Goal: Task Accomplishment & Management: Manage account settings

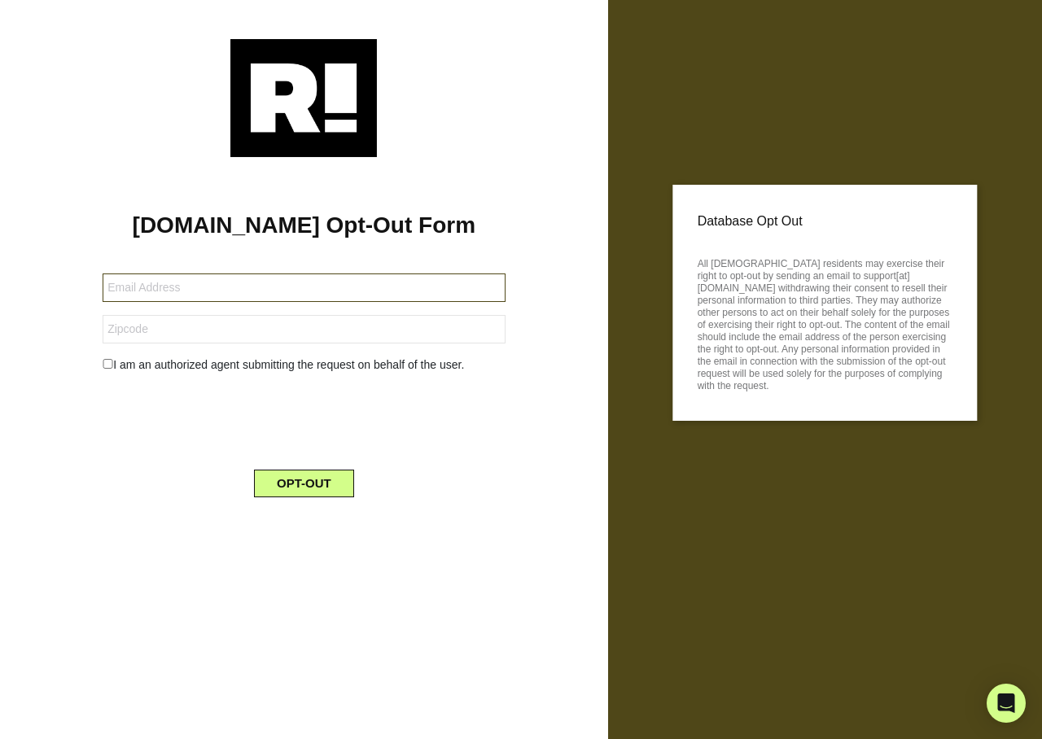
type input "[EMAIL_ADDRESS][DOMAIN_NAME]"
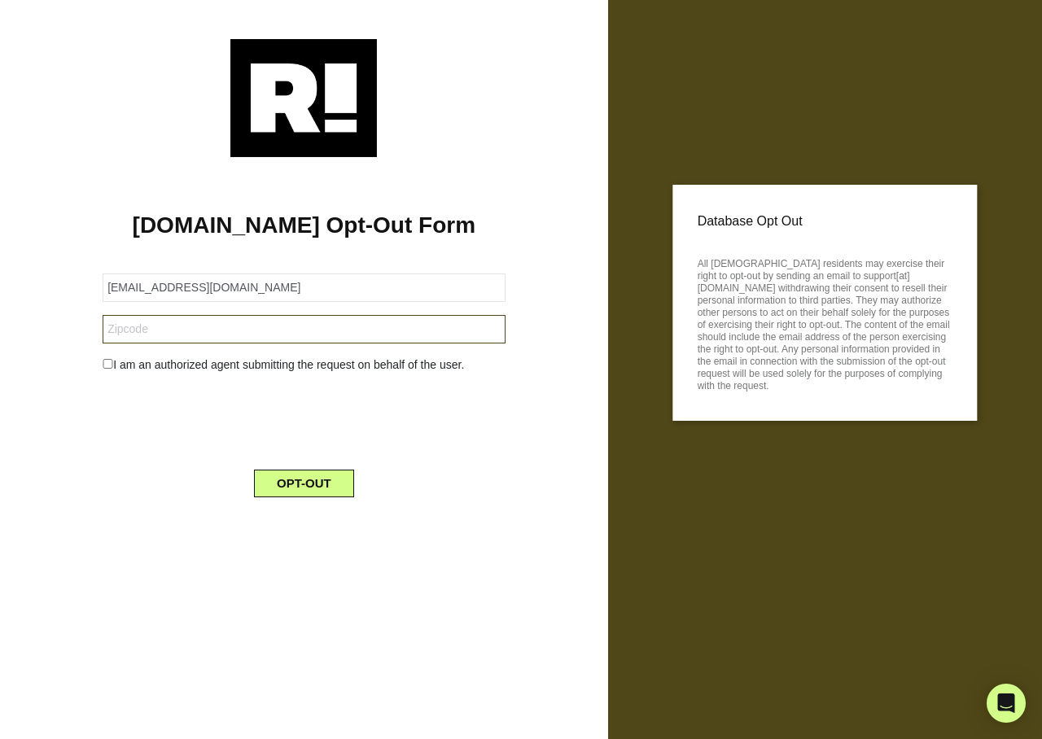
type input "80011"
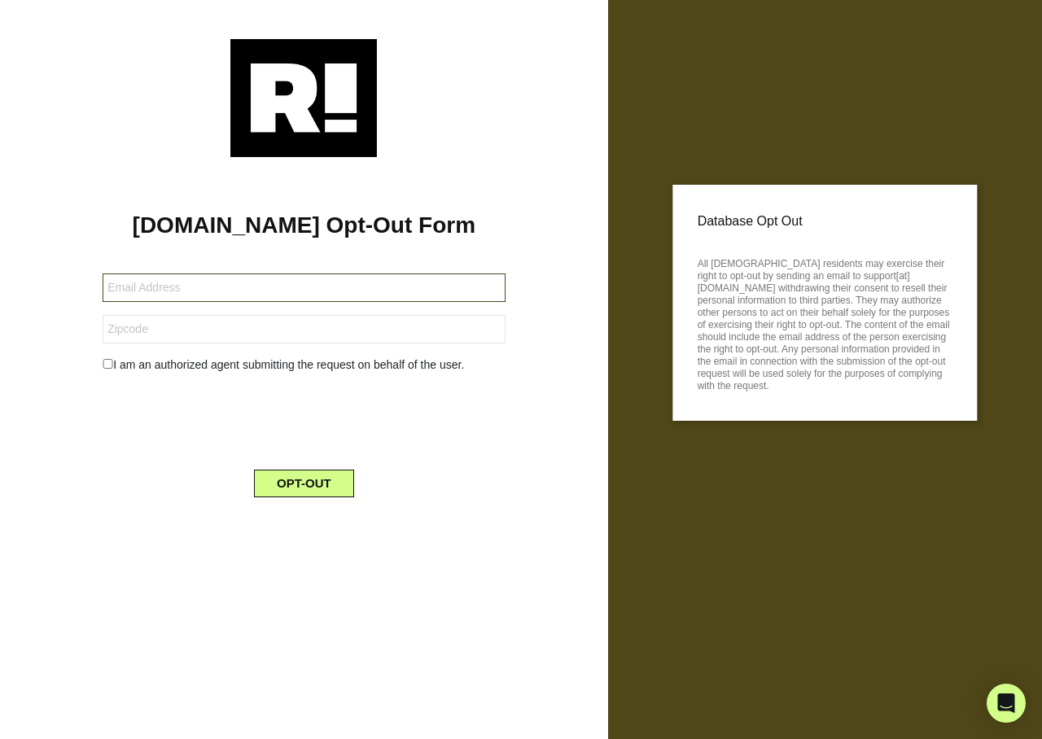
type input "[EMAIL_ADDRESS][DOMAIN_NAME]"
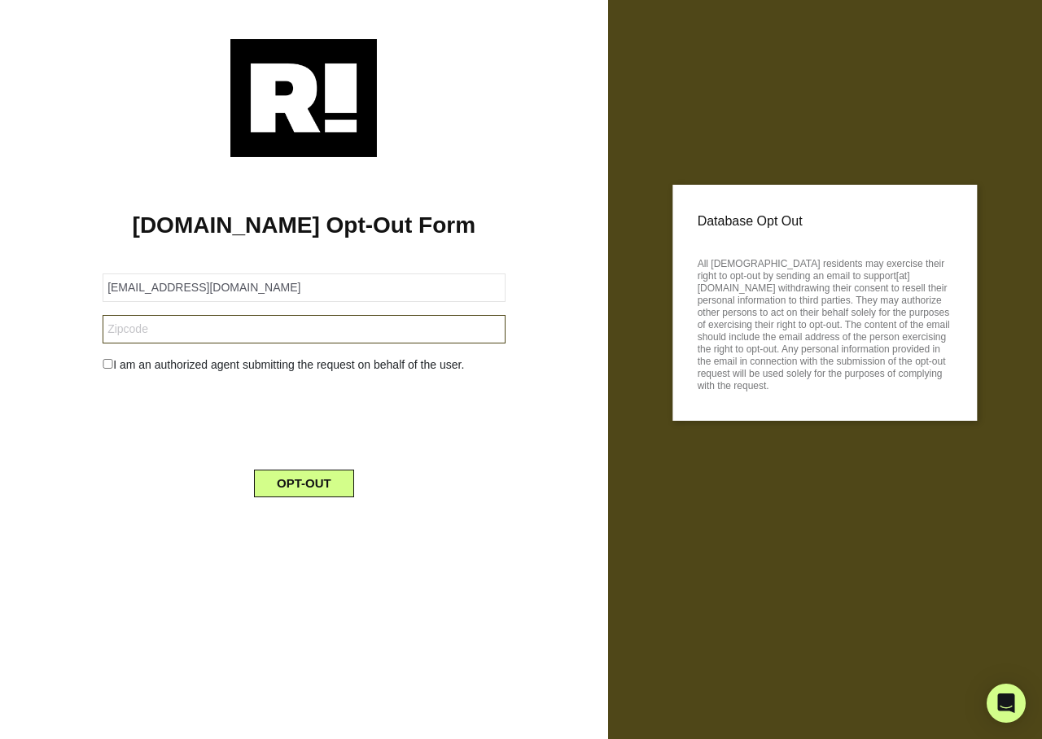
type input "41091"
